Goal: Information Seeking & Learning: Learn about a topic

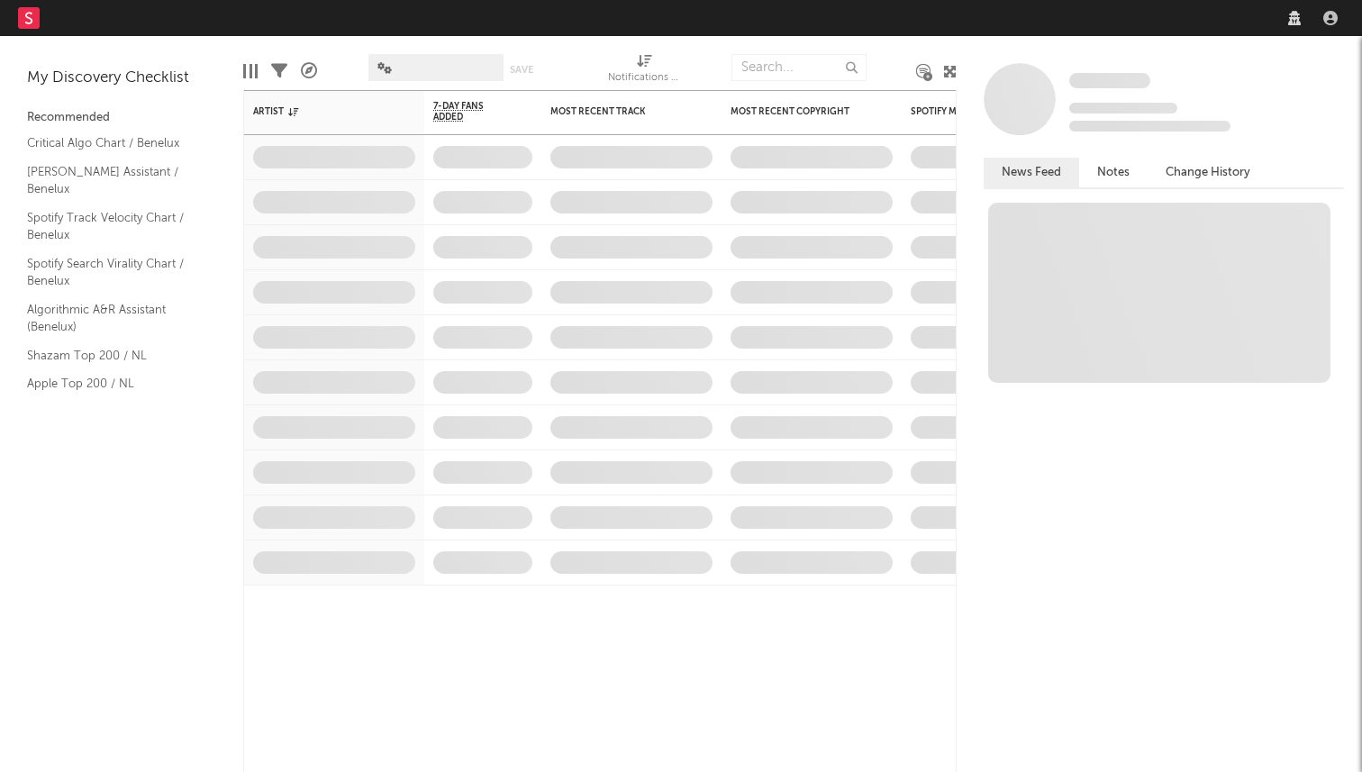
select select "recorded_music"
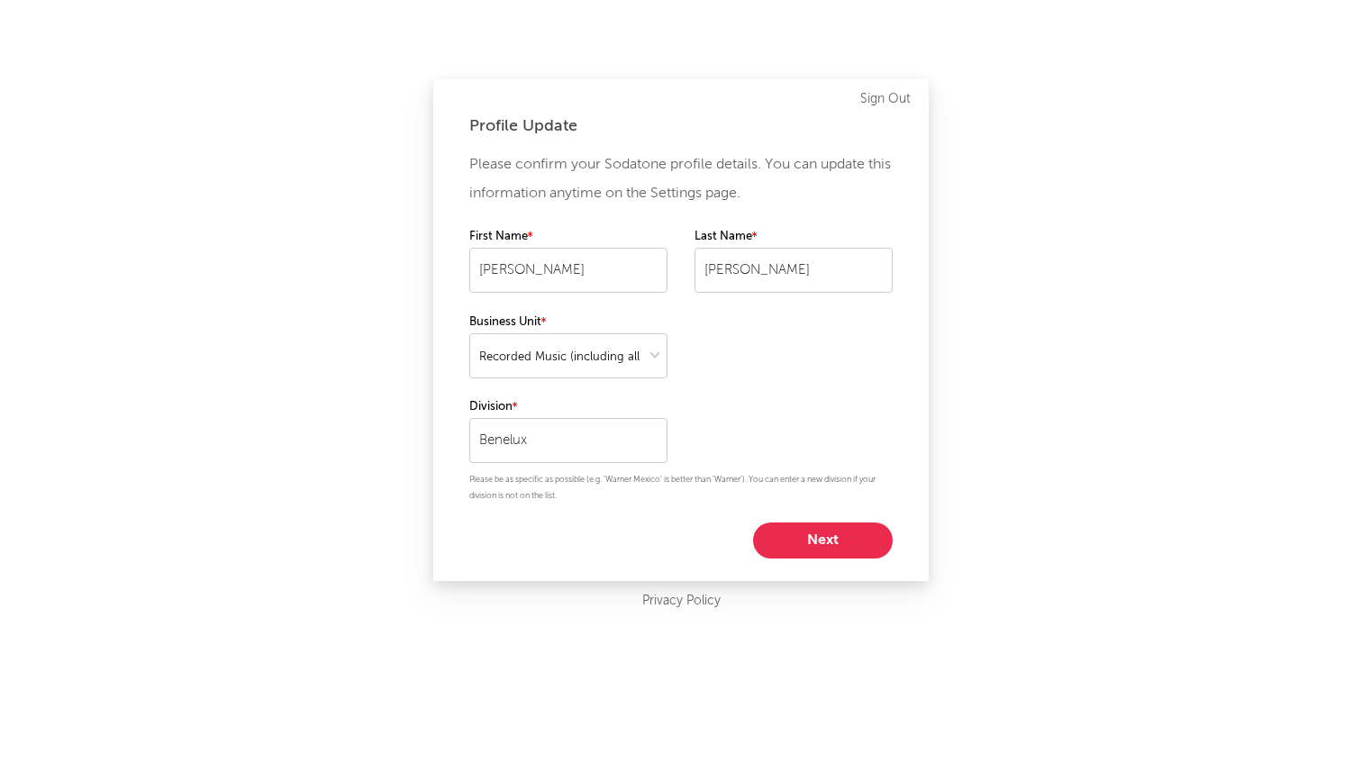
click at [830, 538] on button "Next" at bounding box center [823, 541] width 140 height 36
select select "other"
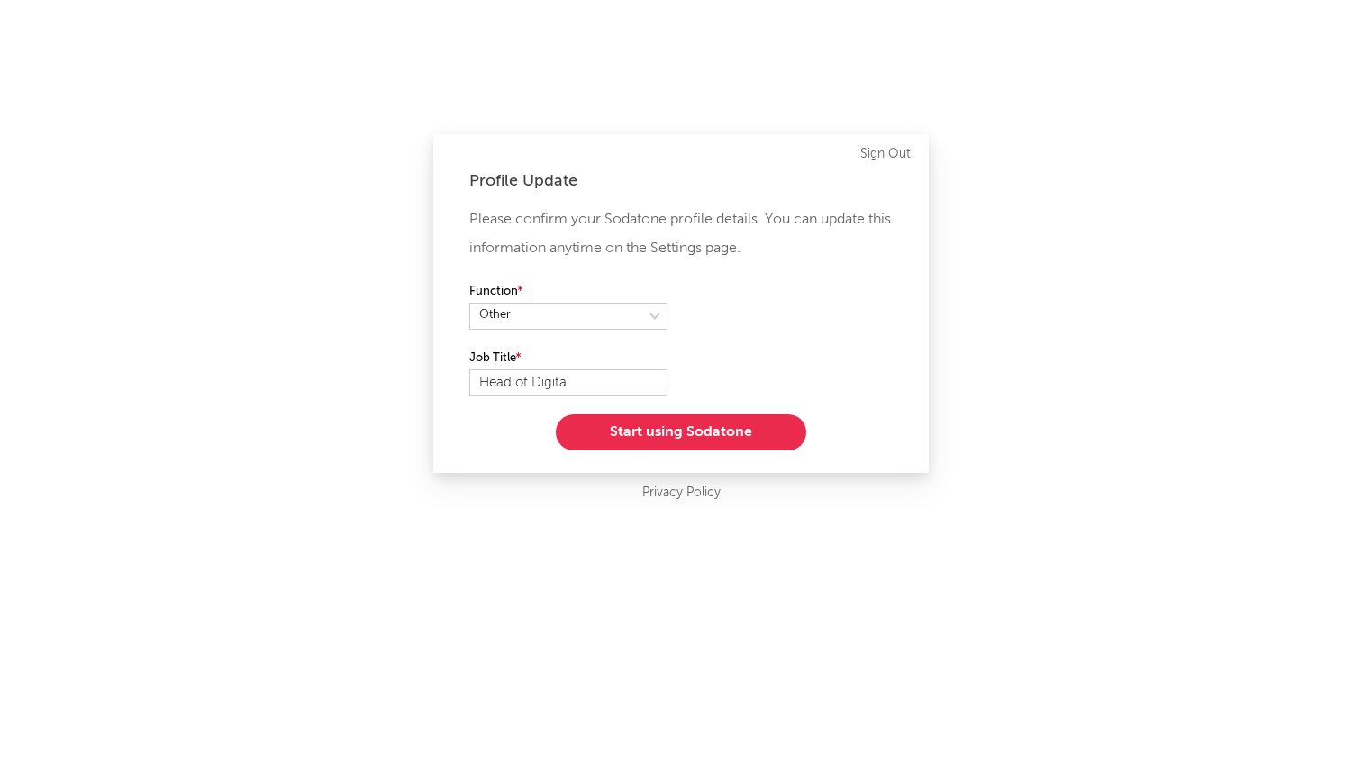
click at [712, 424] on button "Start using Sodatone" at bounding box center [681, 433] width 251 height 36
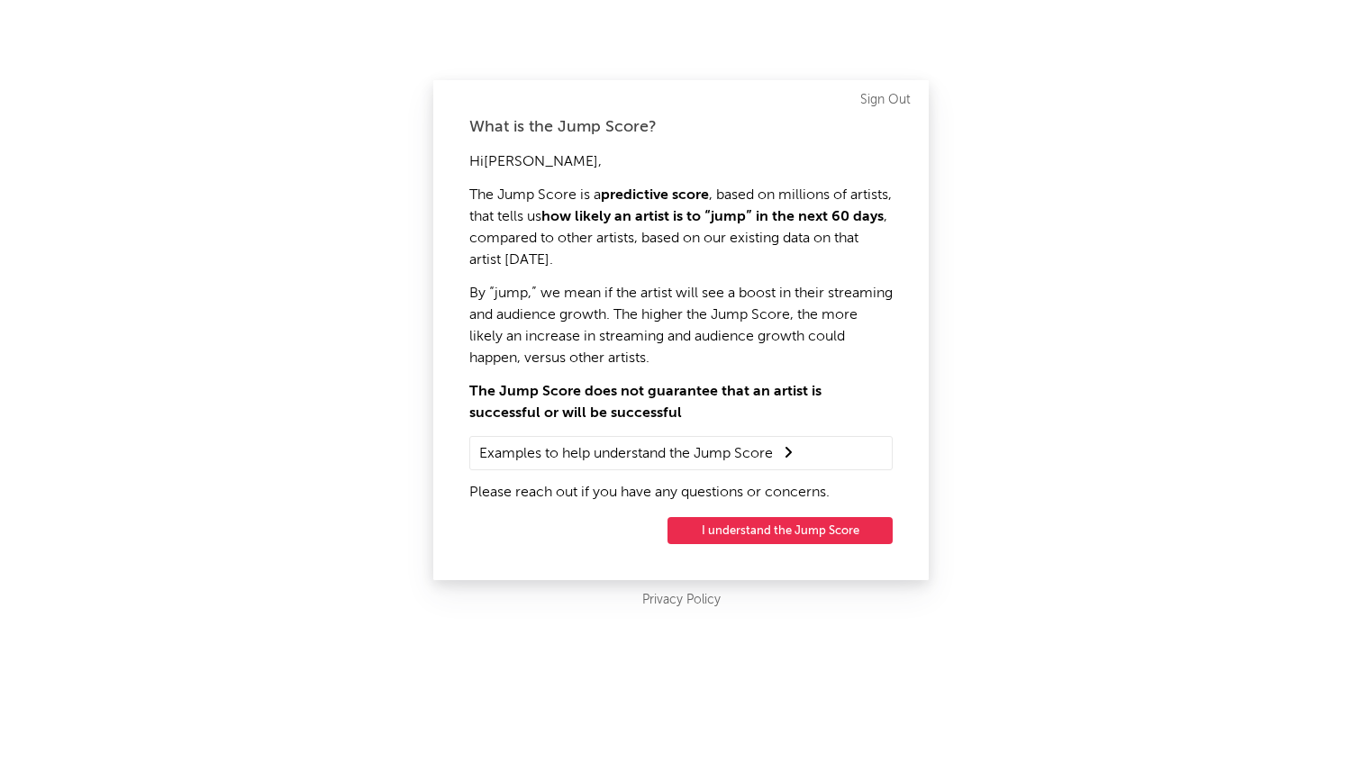
click at [732, 519] on button "I understand the Jump Score" at bounding box center [780, 530] width 225 height 27
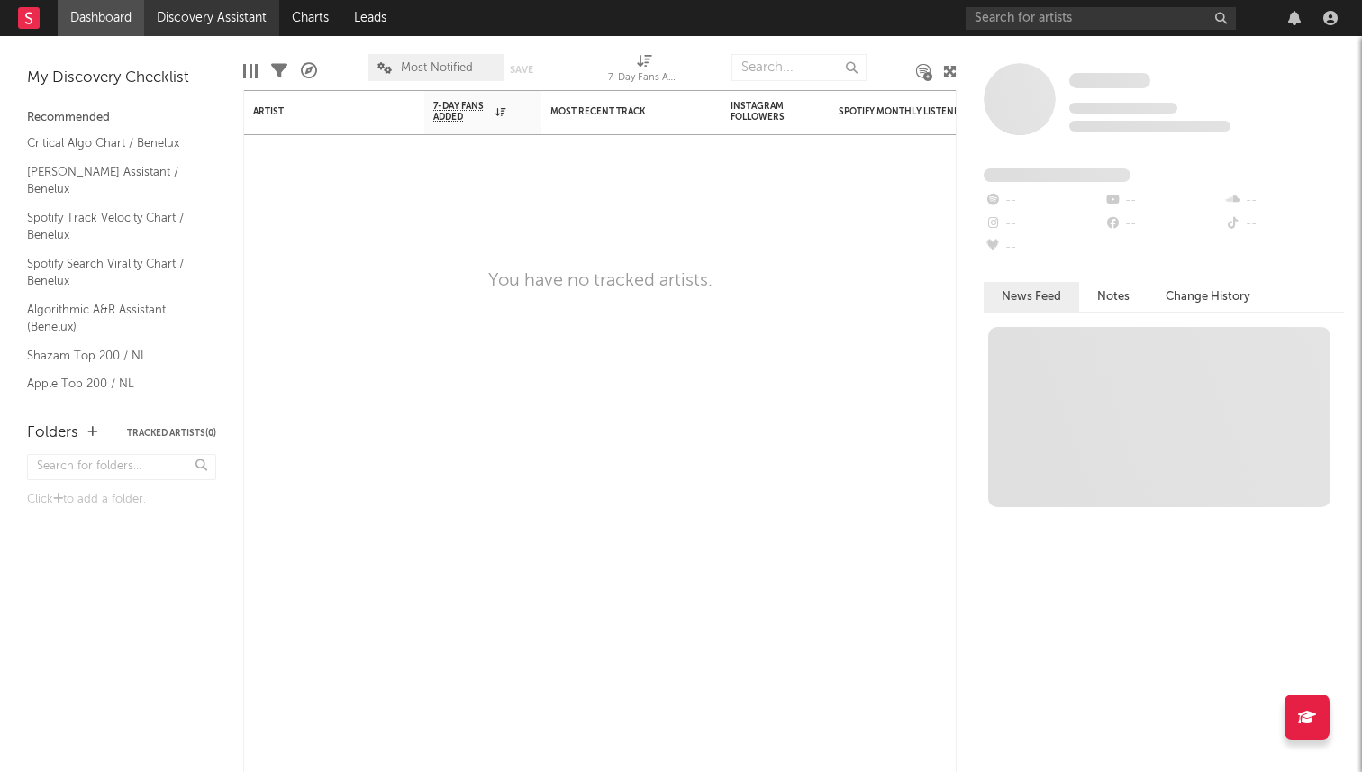
click at [225, 22] on link "Discovery Assistant" at bounding box center [211, 18] width 135 height 36
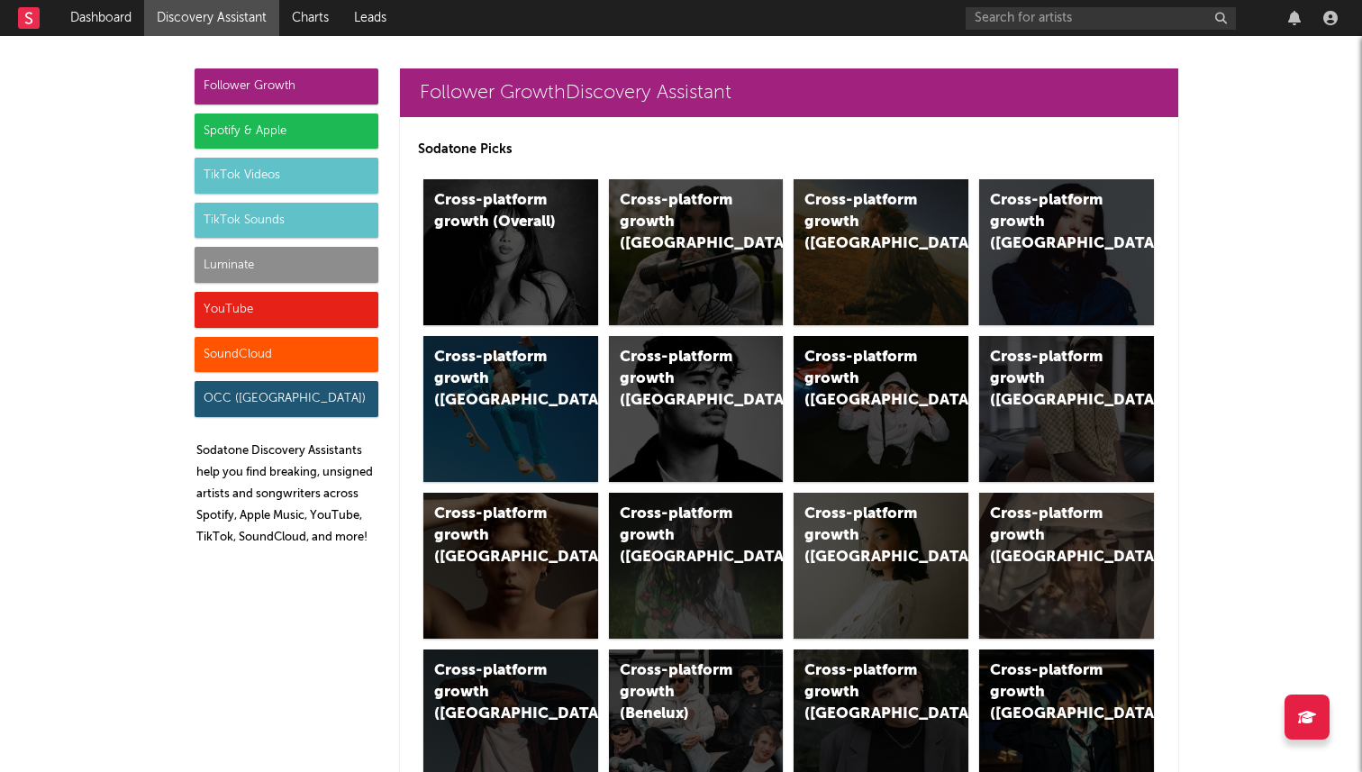
click at [258, 226] on div "TikTok Sounds" at bounding box center [287, 221] width 184 height 36
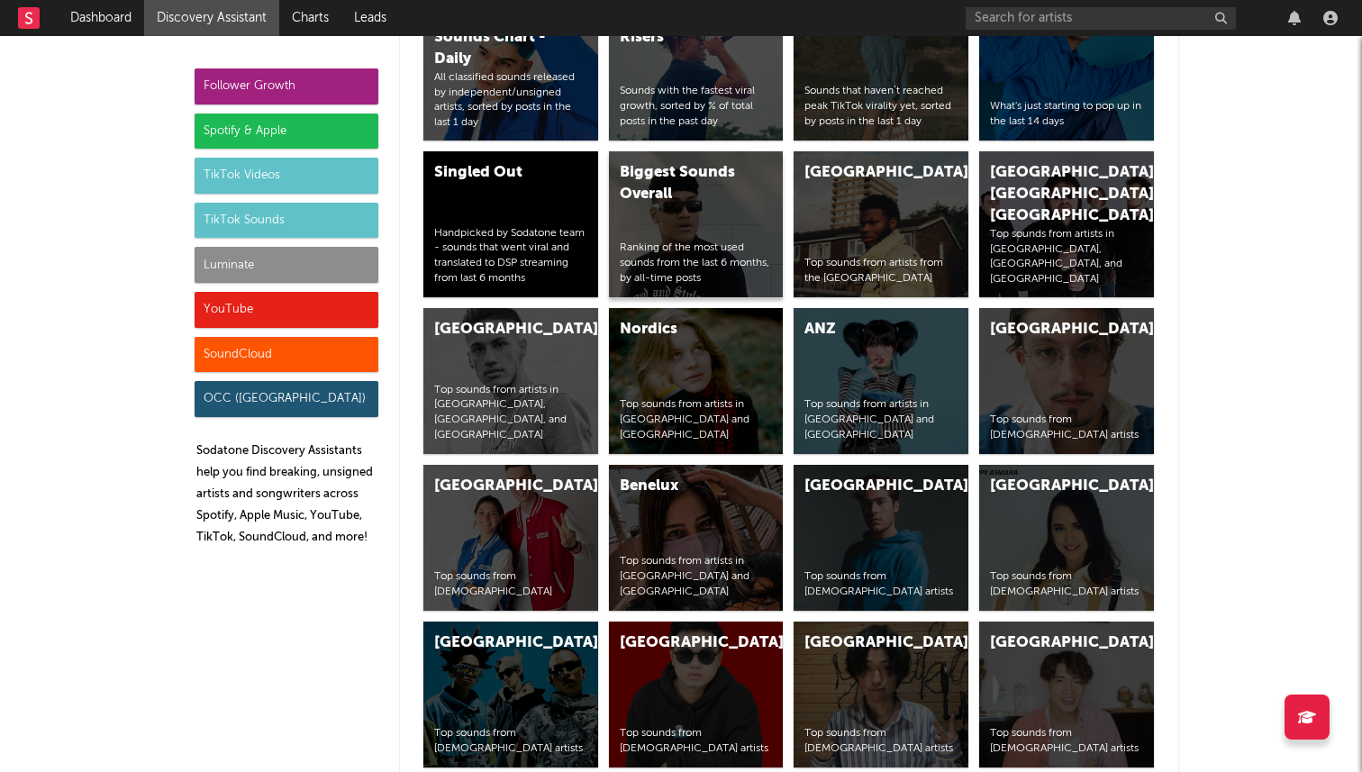
scroll to position [6311, 0]
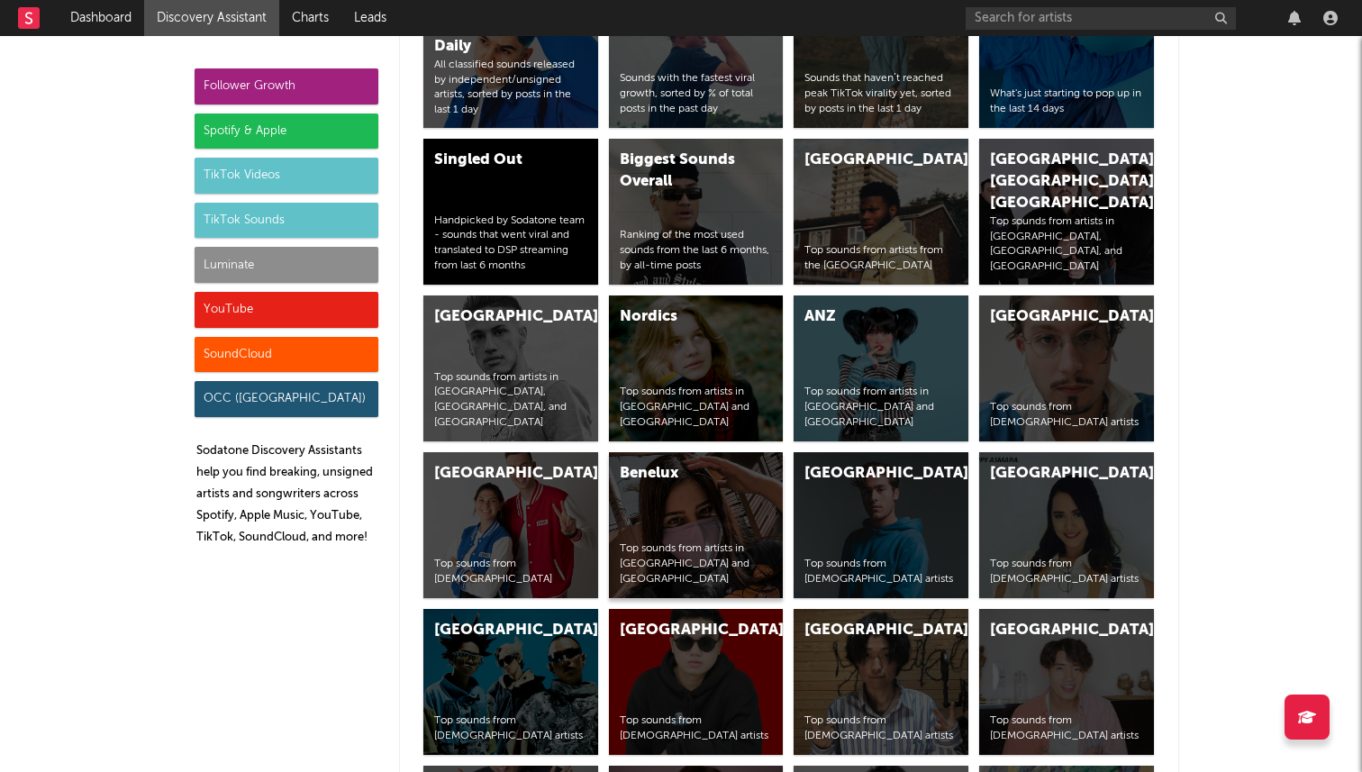
click at [695, 504] on div "Benelux Top sounds from artists in Netherlands and Belgium" at bounding box center [696, 525] width 175 height 146
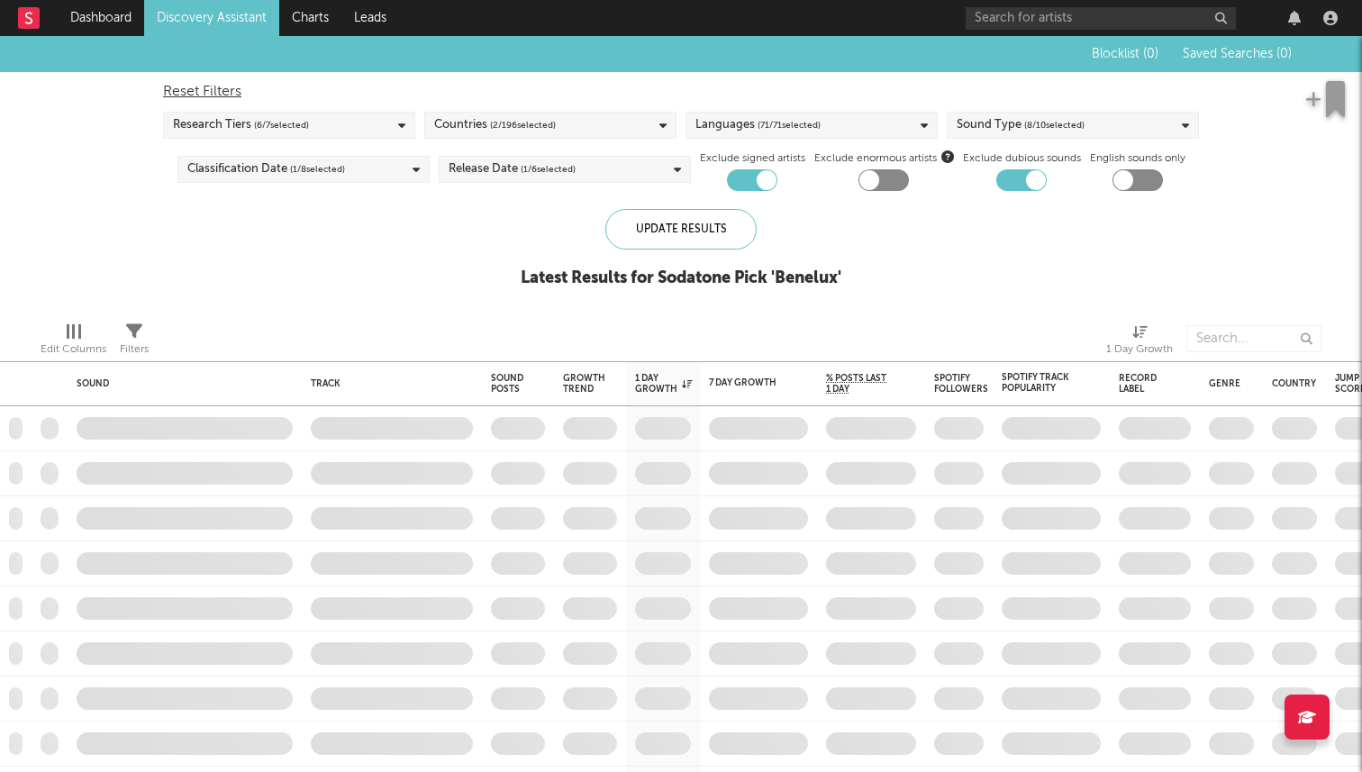
checkbox input "true"
click at [710, 232] on div "Update Results" at bounding box center [681, 229] width 151 height 41
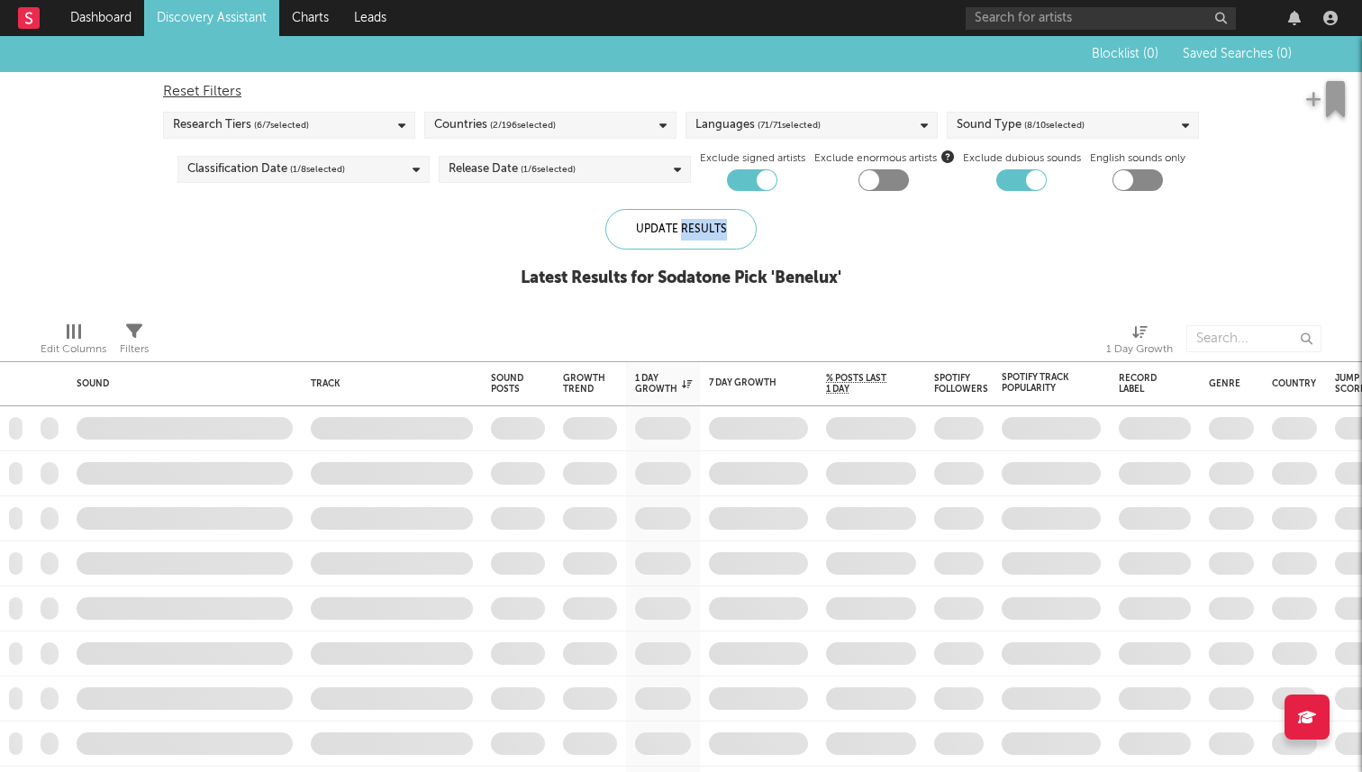
click at [507, 242] on div "Blocklist ( 0 ) Saved Searches ( 0 ) Reset Filters Research Tiers ( 6 / 7 selec…" at bounding box center [681, 171] width 1362 height 271
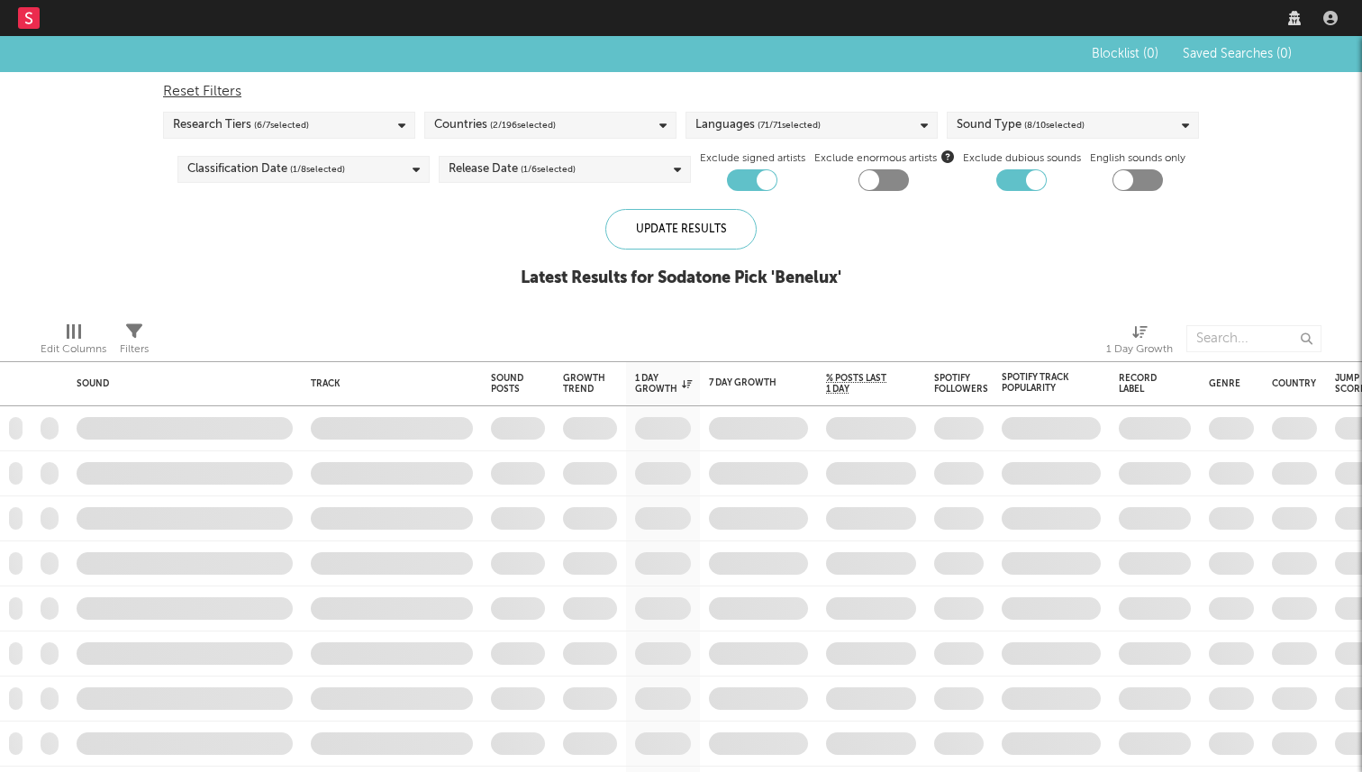
checkbox input "true"
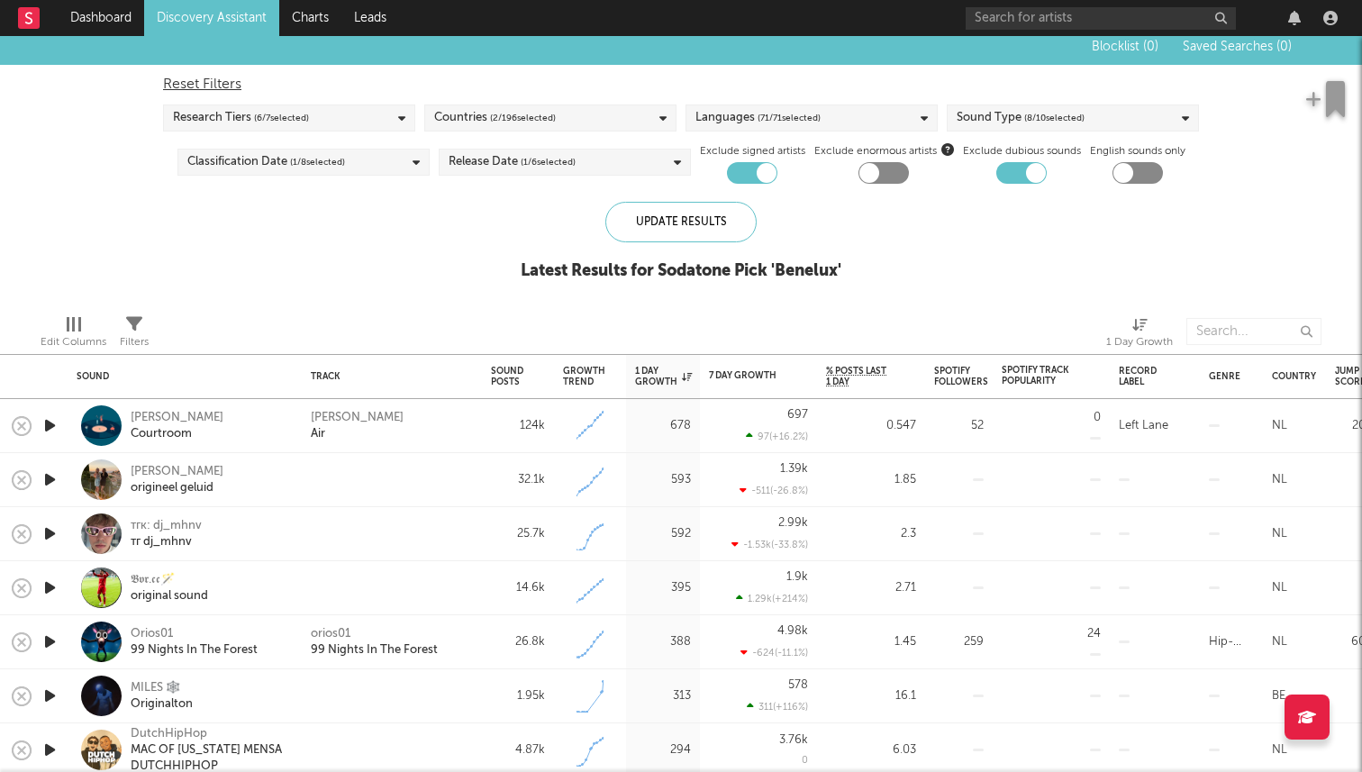
click at [749, 172] on div at bounding box center [752, 173] width 50 height 22
checkbox input "false"
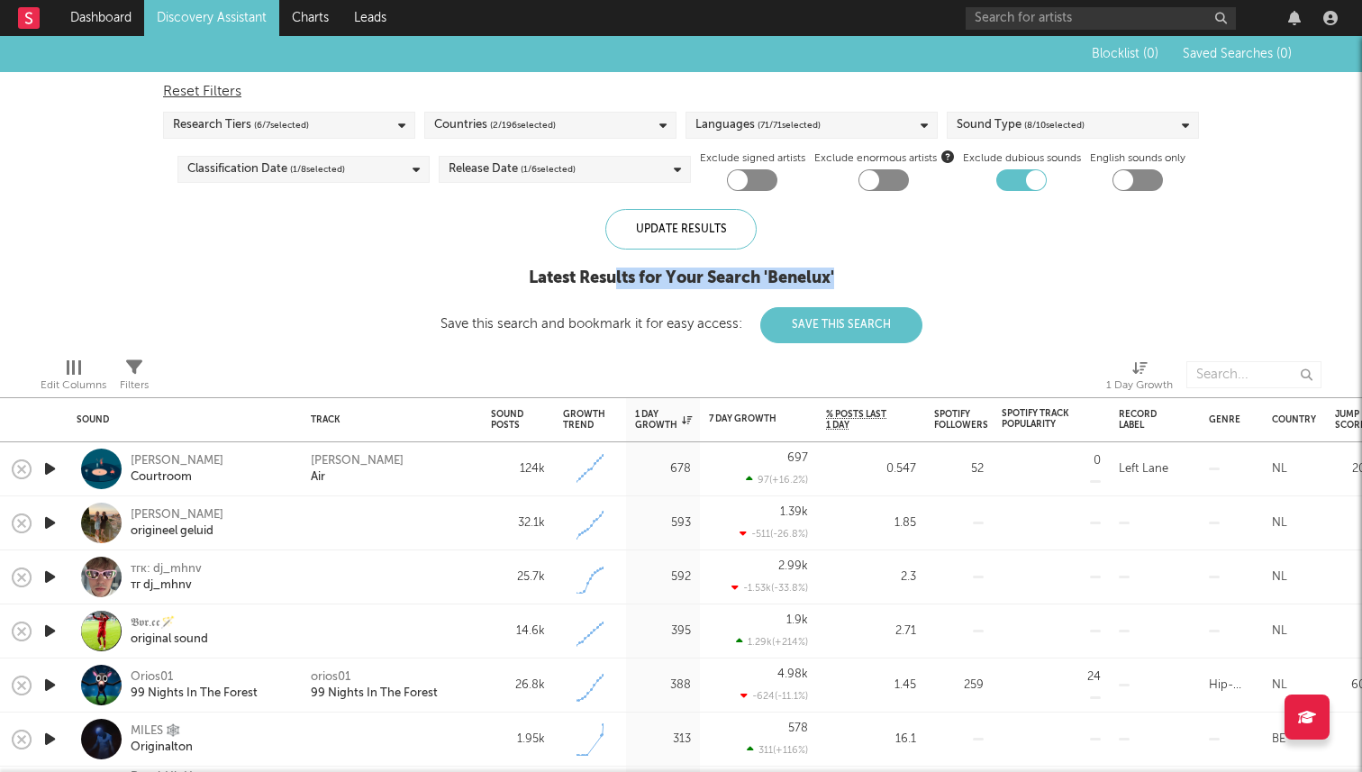
drag, startPoint x: 618, startPoint y: 277, endPoint x: 852, endPoint y: 278, distance: 234.3
click at [852, 278] on div "Latest Results for Your Search ' Benelux '" at bounding box center [682, 279] width 482 height 22
click at [754, 276] on div "Latest Results for Your Search ' Benelux '" at bounding box center [682, 279] width 482 height 22
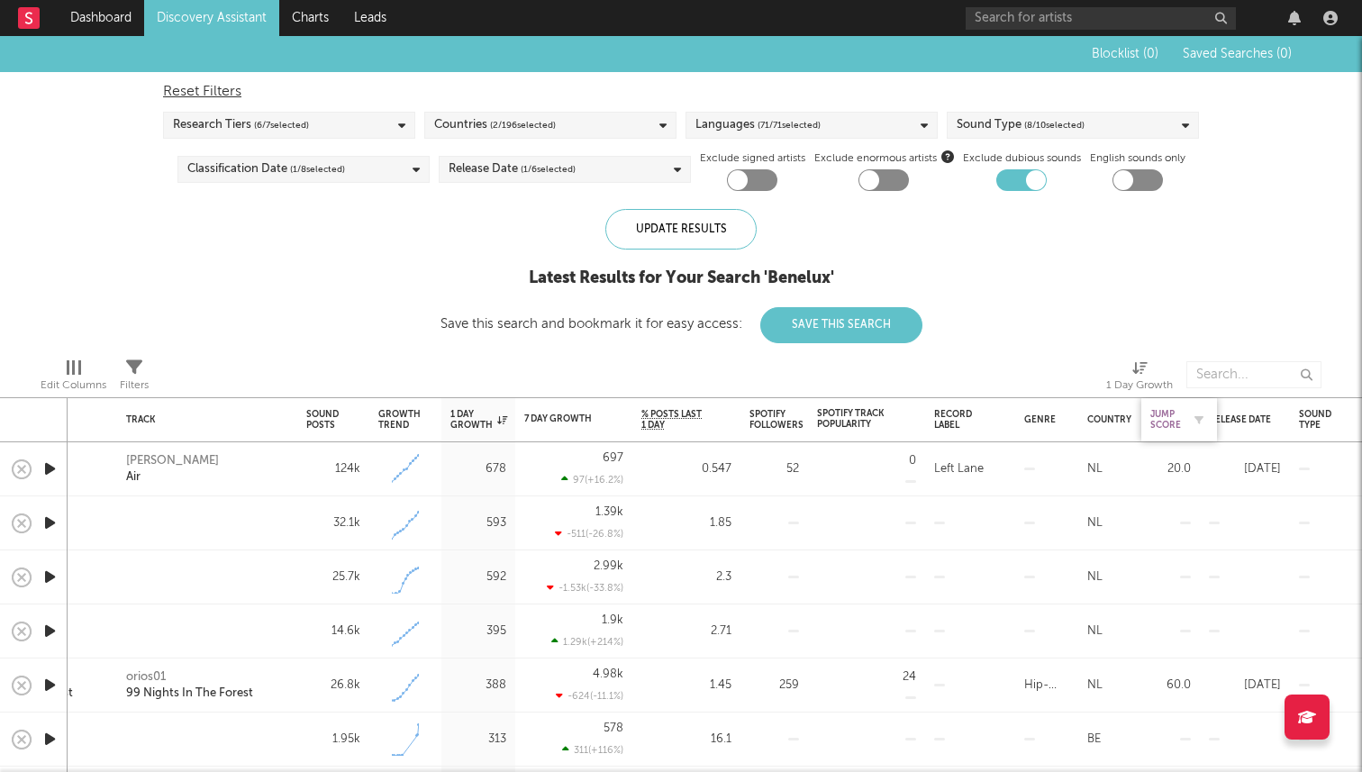
click at [1163, 422] on div "Jump Score" at bounding box center [1166, 420] width 31 height 22
